Goal: Information Seeking & Learning: Find specific fact

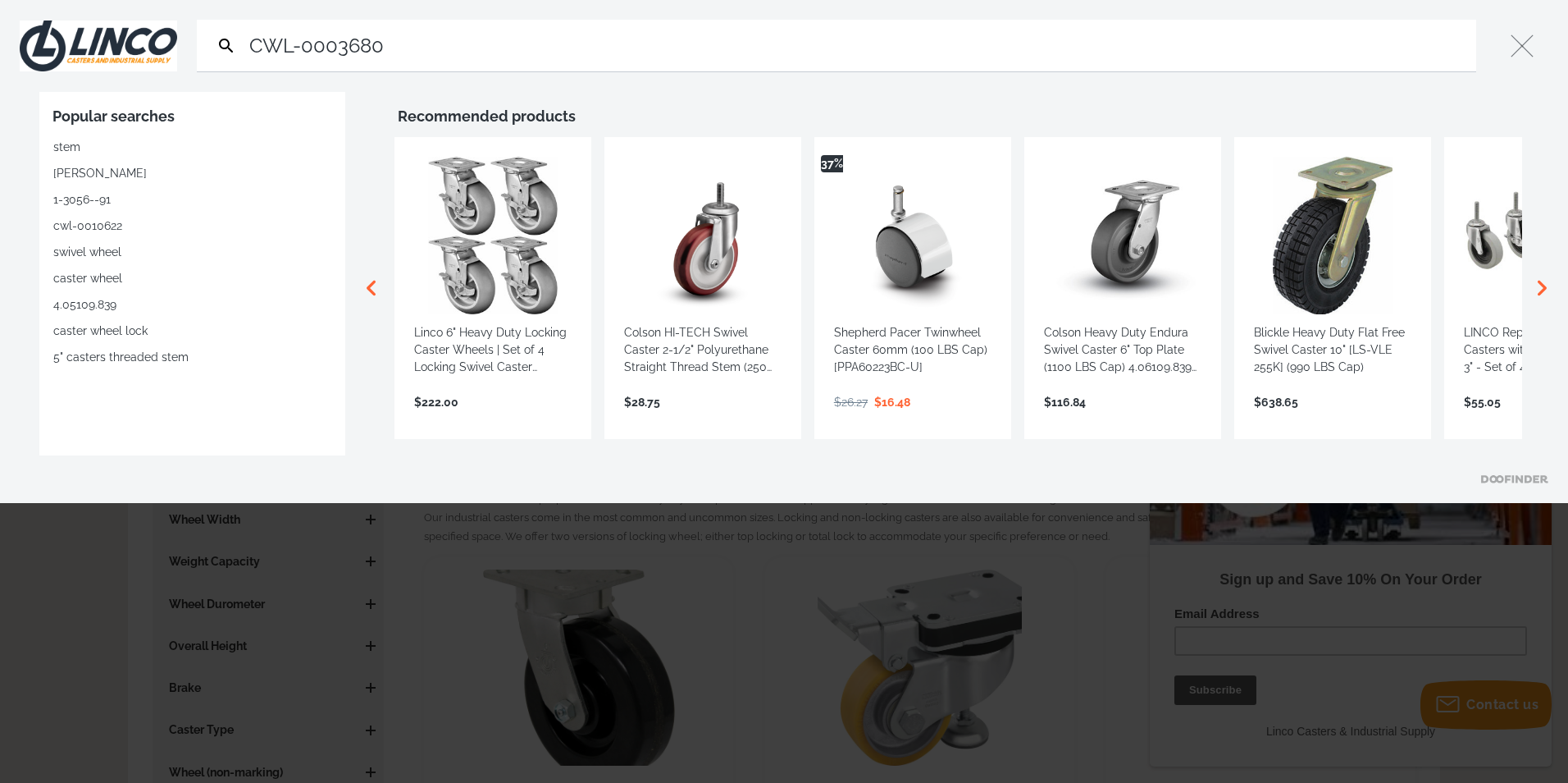
type input "CWL-0003680"
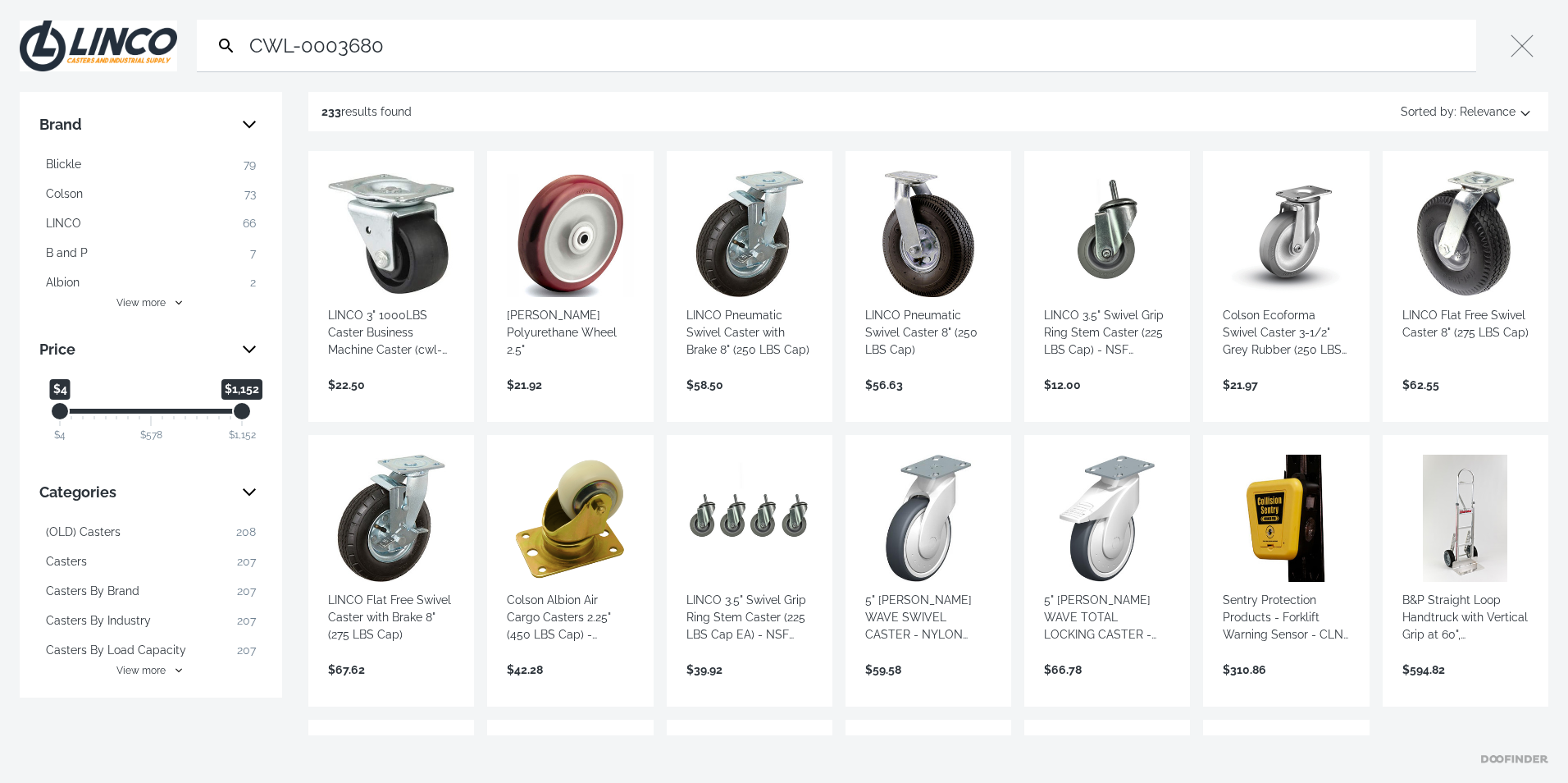
click at [393, 402] on link "View more →" at bounding box center [392, 402] width 126 height 0
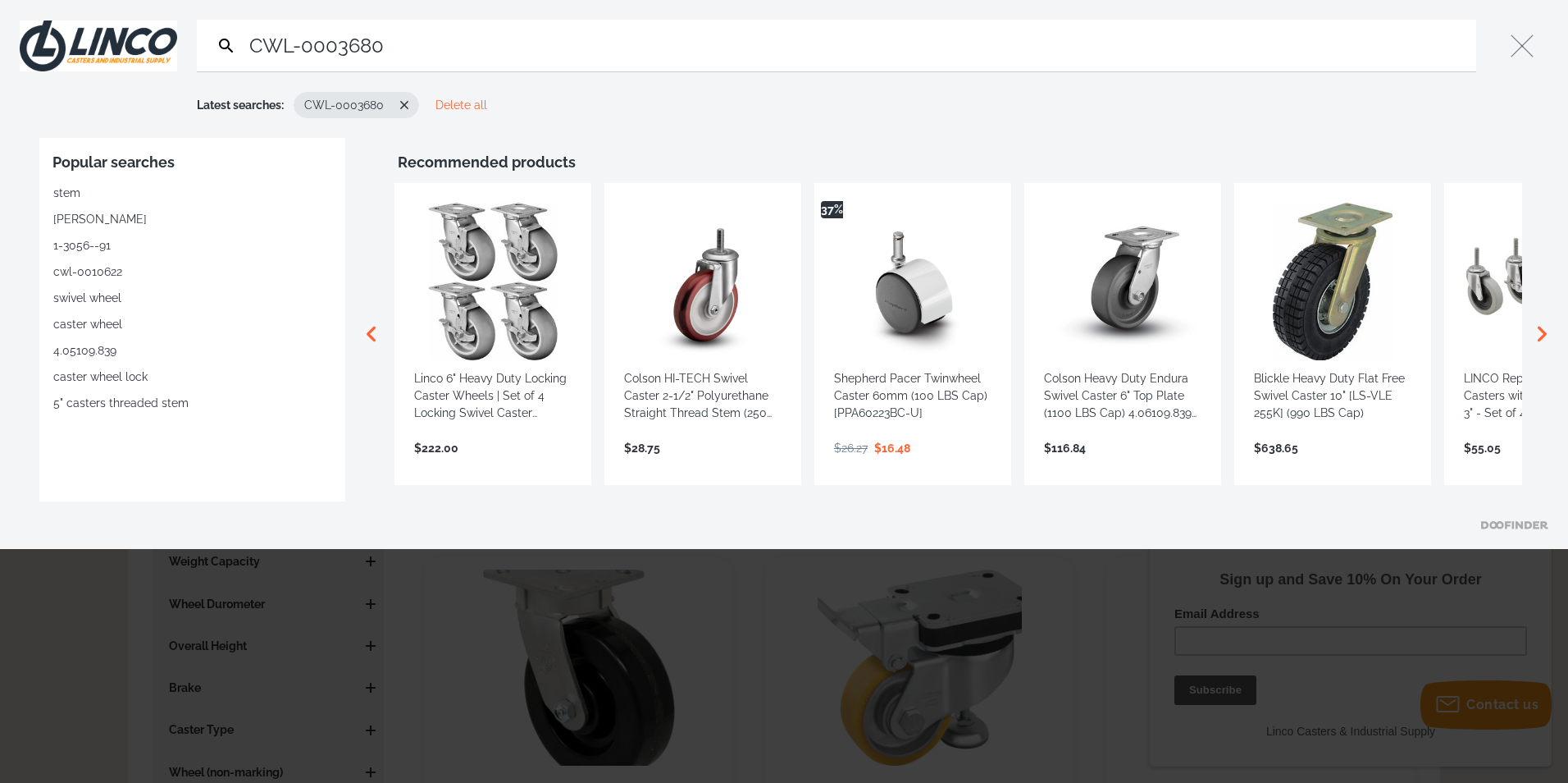
type input "CWL-0003680"
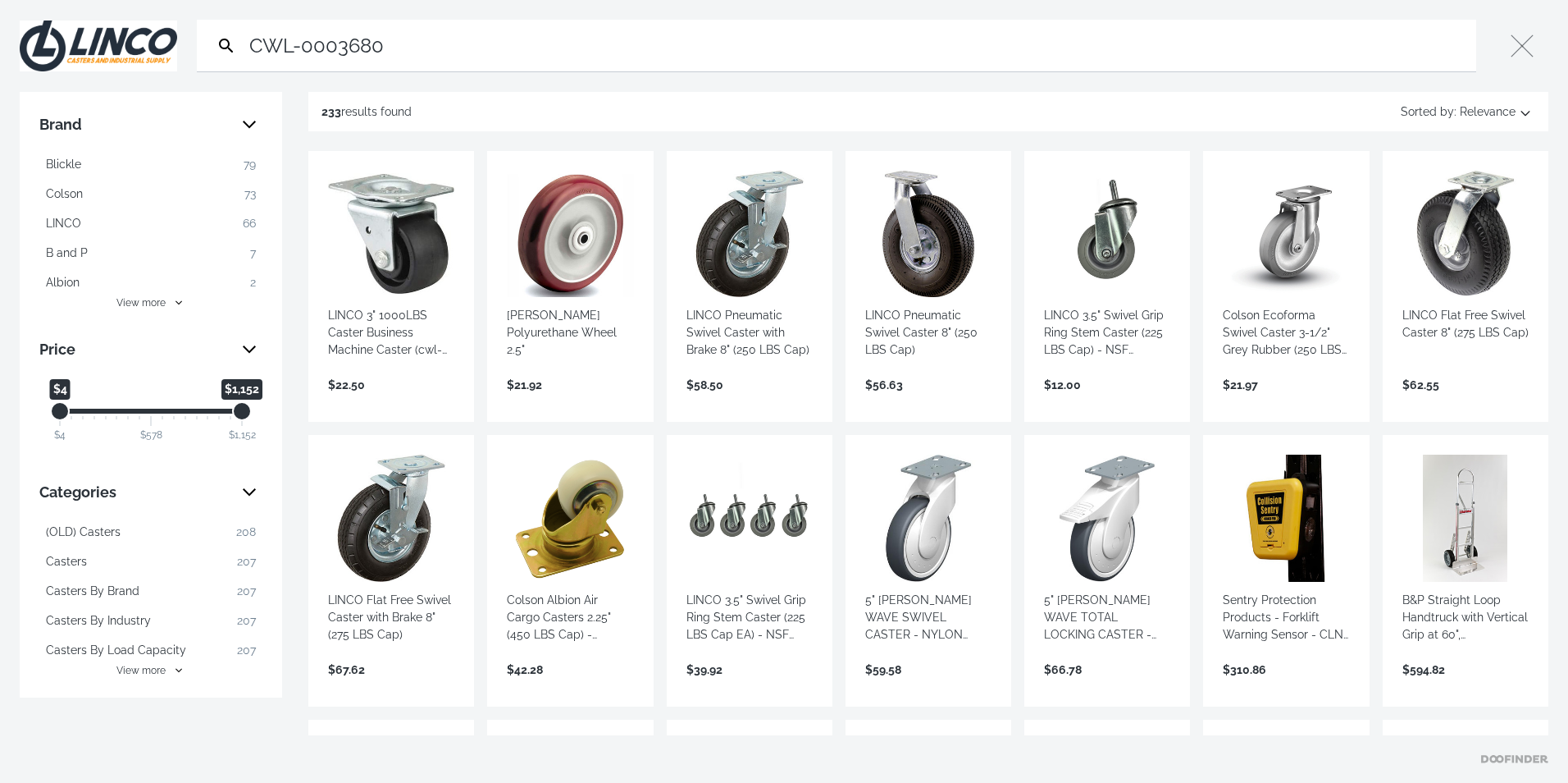
click at [359, 402] on link "View more →" at bounding box center [392, 402] width 126 height 0
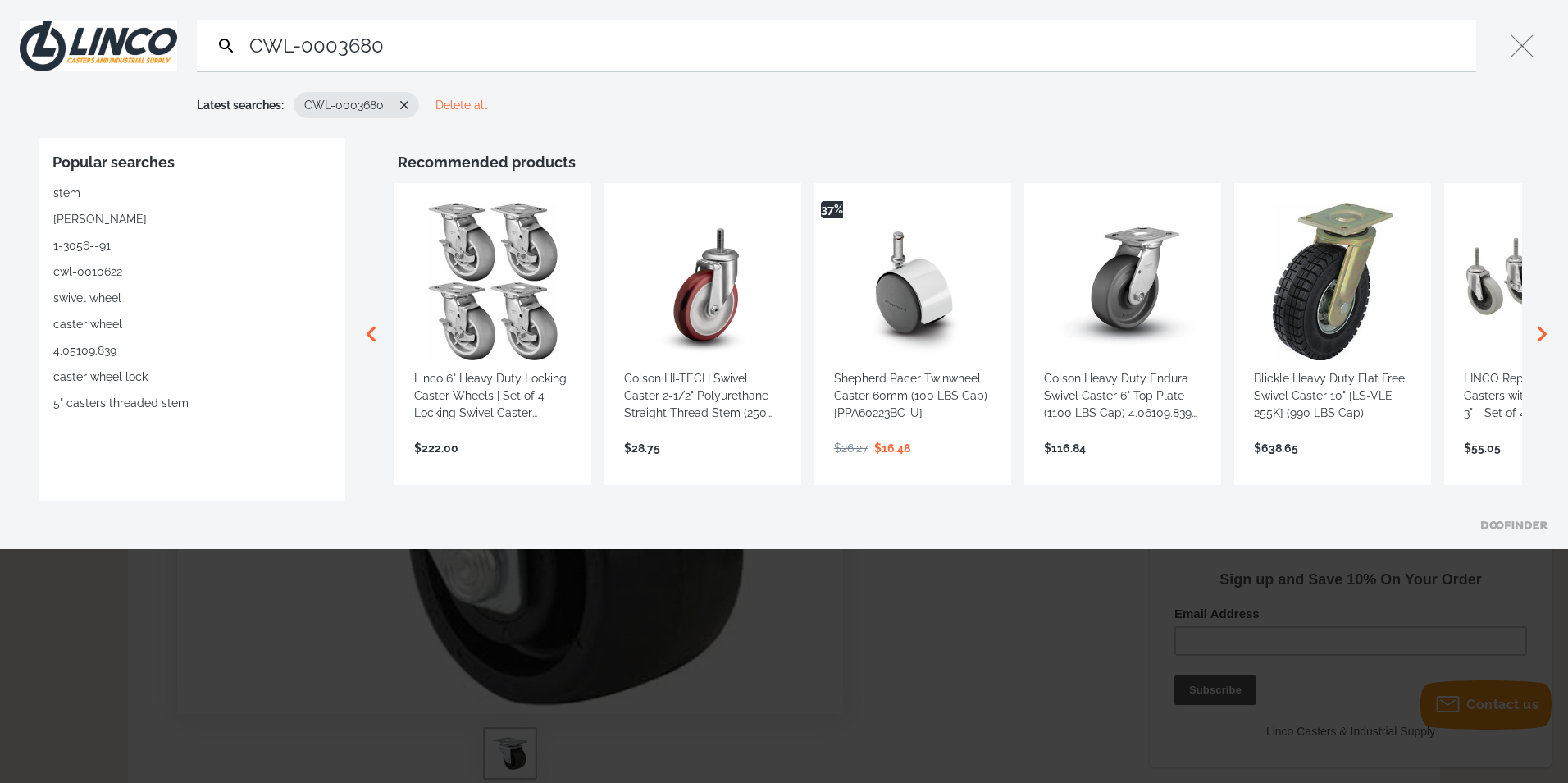
type input "CWL-0003680"
